Goal: Task Accomplishment & Management: Manage account settings

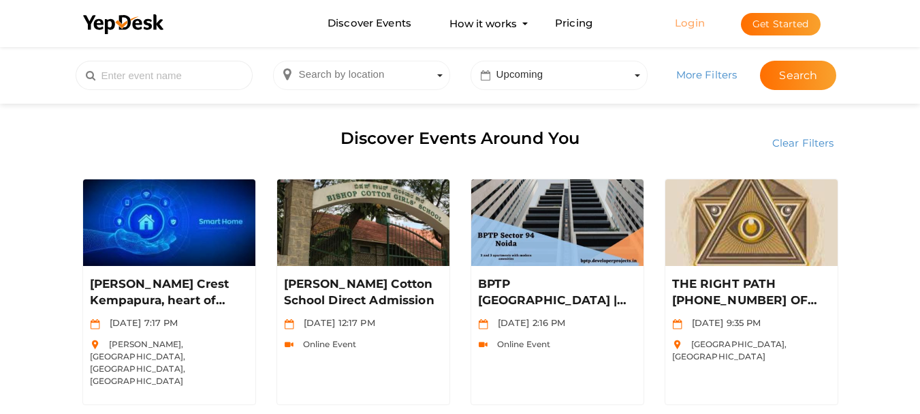
click at [692, 25] on link "Login" at bounding box center [690, 22] width 30 height 13
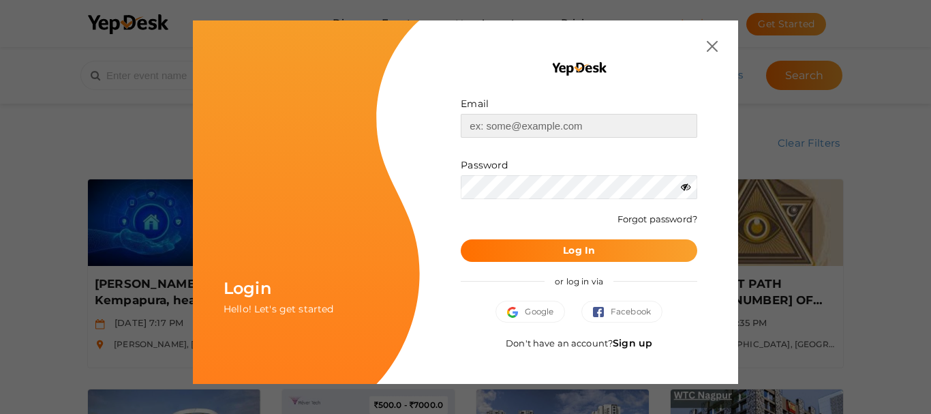
type input "[EMAIL_ADDRESS][DOMAIN_NAME]"
click at [684, 187] on icon at bounding box center [686, 187] width 10 height 10
click at [530, 248] on button "Log In" at bounding box center [579, 250] width 236 height 22
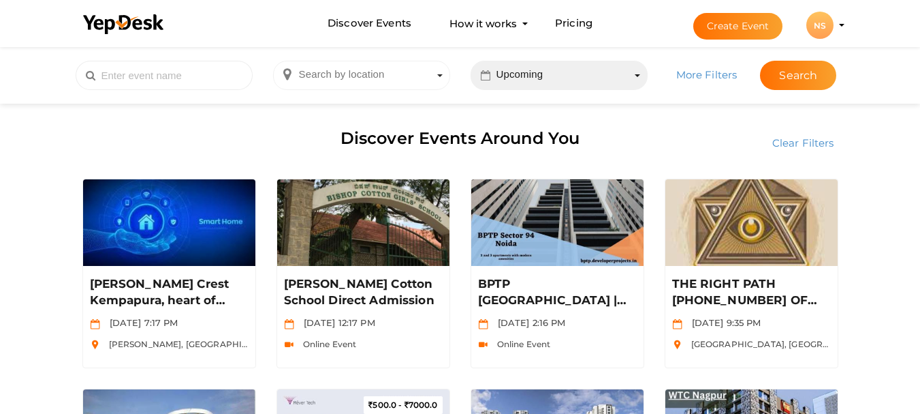
click at [550, 76] on span "Search by time period Upcoming" at bounding box center [559, 75] width 177 height 29
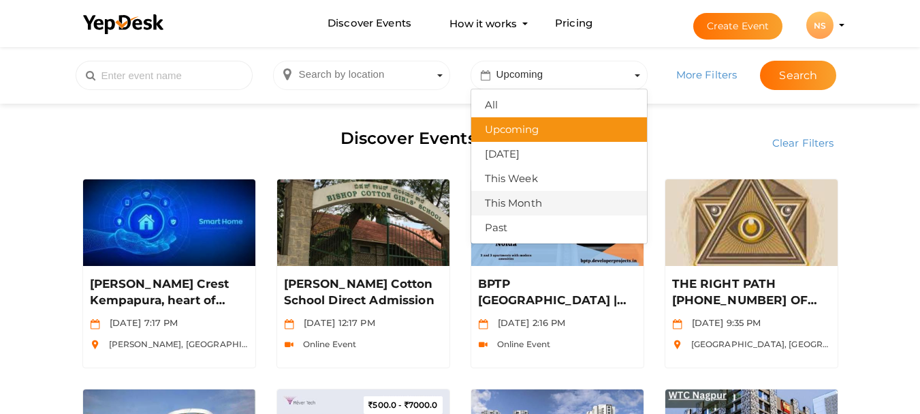
click at [536, 199] on div "This Month" at bounding box center [559, 203] width 149 height 20
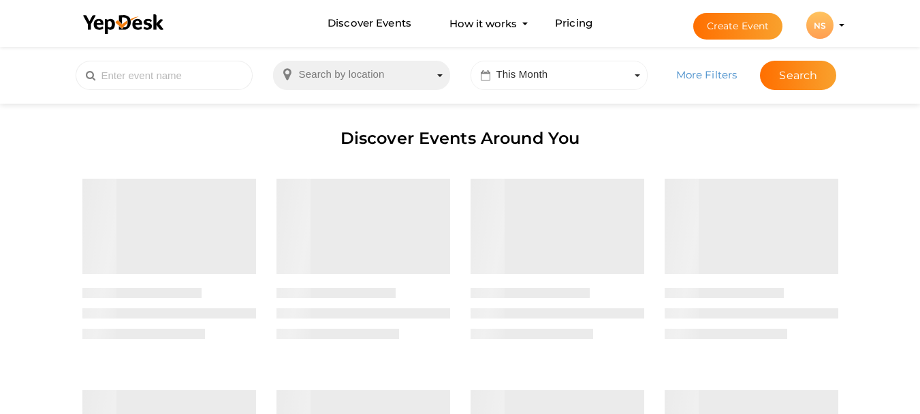
click at [405, 72] on span "Search by location" at bounding box center [361, 75] width 177 height 29
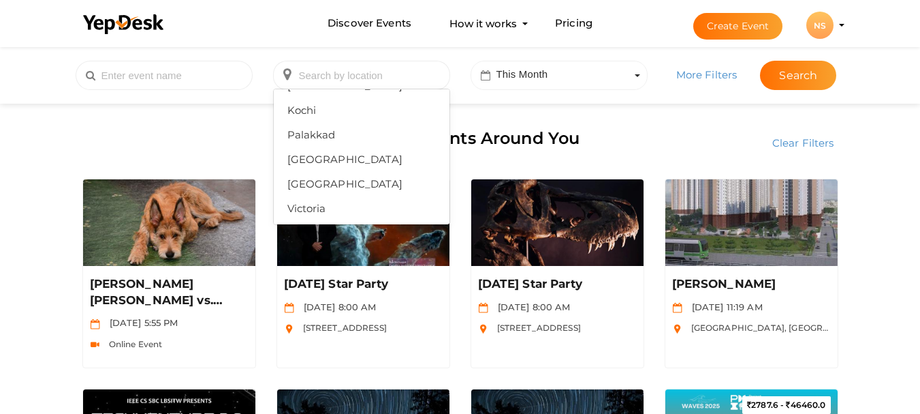
click at [689, 133] on div "Discover Events Around You" at bounding box center [460, 140] width 777 height 57
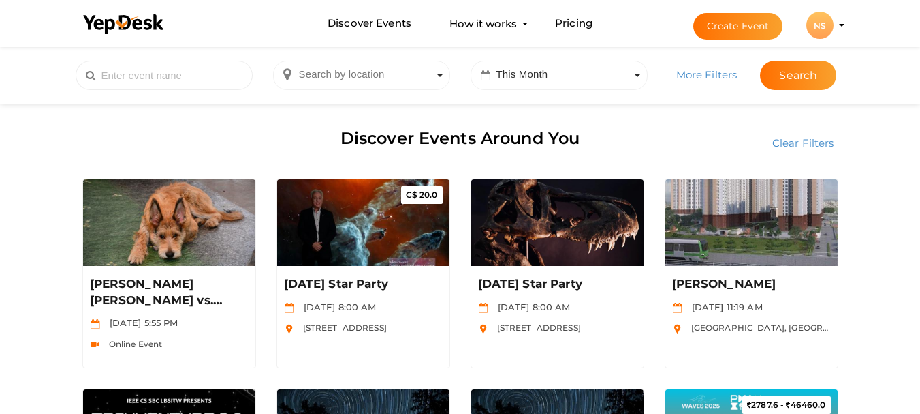
click at [835, 26] on button "NS NS Neha Sharma academicaward1995@gmail.com Personal Profile My Events Admin …" at bounding box center [819, 25] width 35 height 29
click at [834, 25] on profile-pic "NS" at bounding box center [820, 25] width 27 height 10
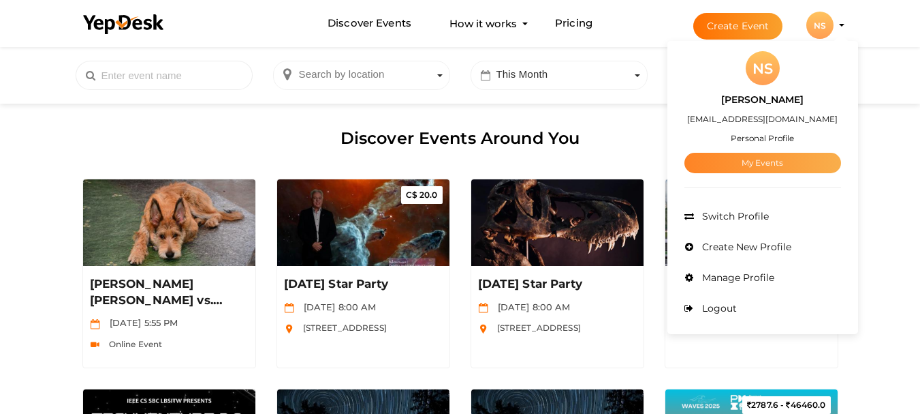
click at [773, 166] on link "My Events" at bounding box center [763, 163] width 157 height 20
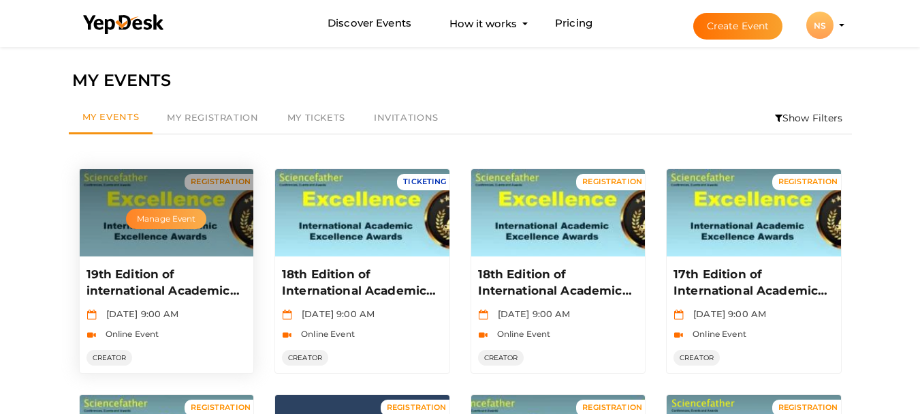
click at [200, 216] on button "Manage Event" at bounding box center [166, 218] width 80 height 20
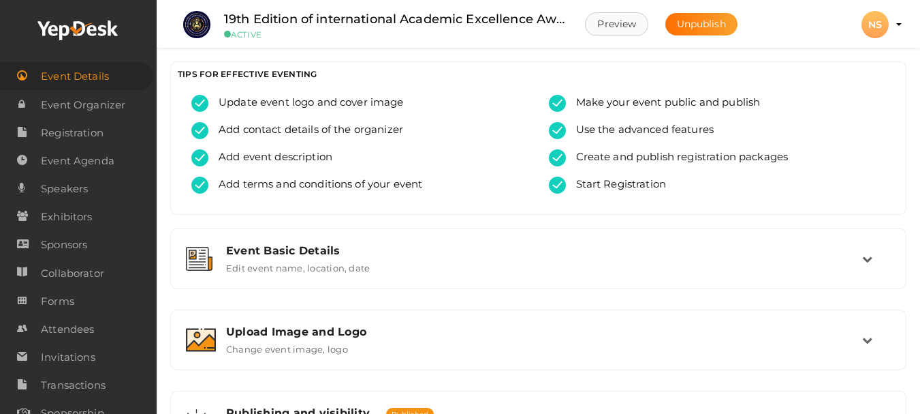
click at [634, 31] on button "Preview" at bounding box center [616, 24] width 63 height 24
